Goal: Task Accomplishment & Management: Manage account settings

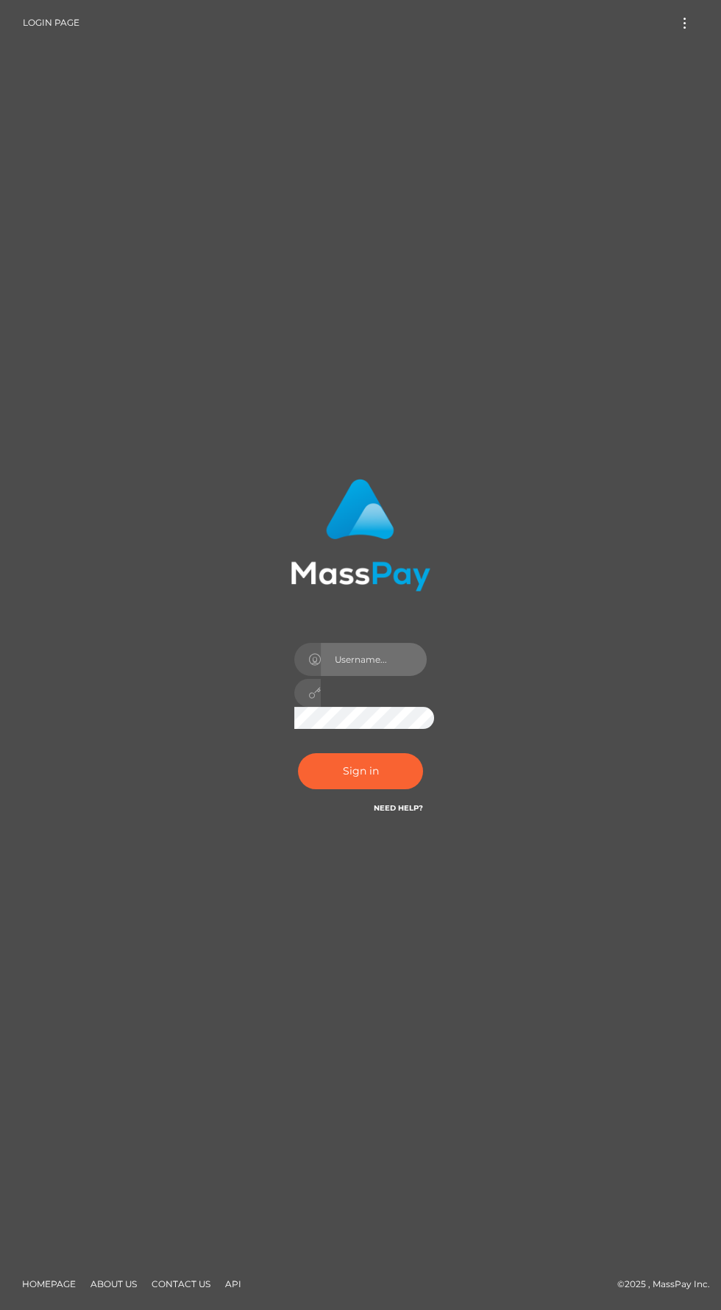
click at [321, 643] on input "text" at bounding box center [374, 659] width 106 height 33
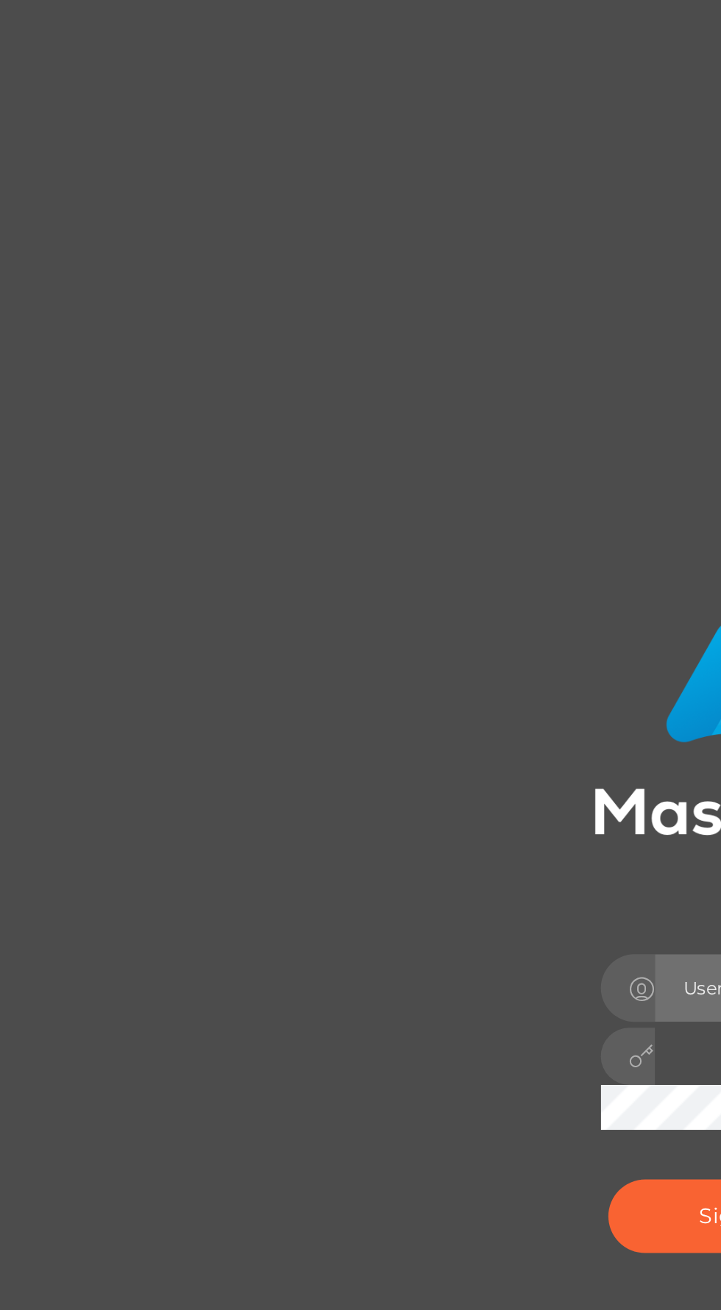
type input "[EMAIL_ADDRESS][DOMAIN_NAME]"
click at [298, 753] on button "Sign in" at bounding box center [360, 771] width 125 height 36
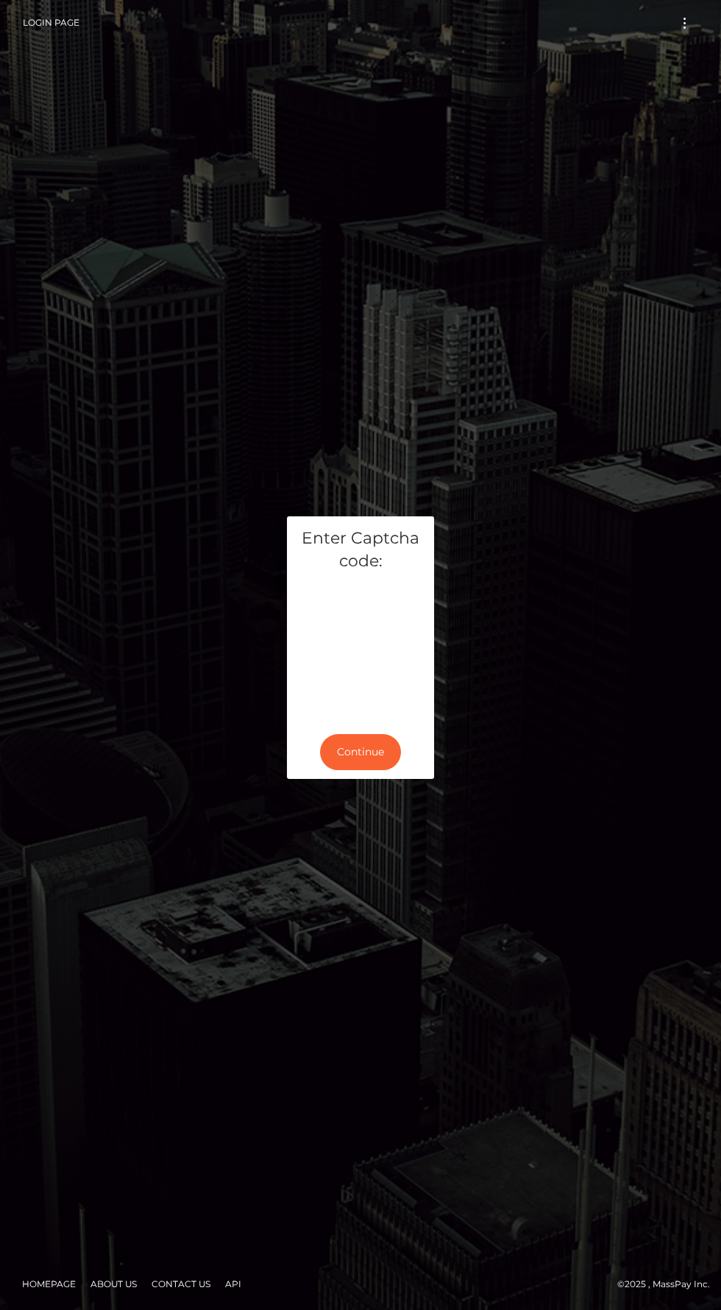
scroll to position [104, 0]
